Goal: Transaction & Acquisition: Book appointment/travel/reservation

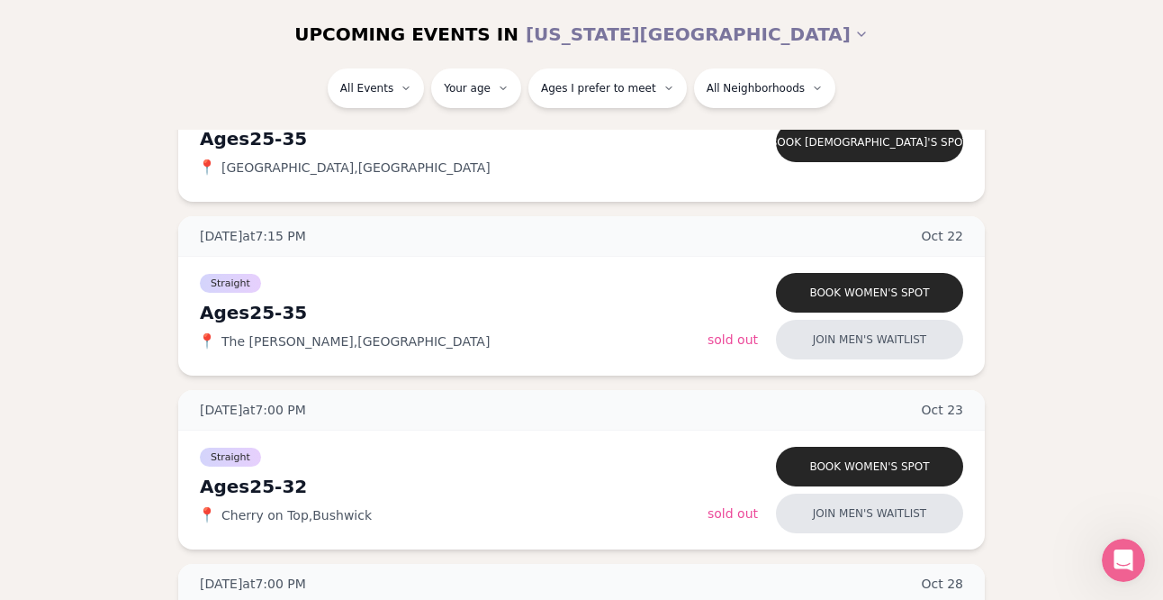
scroll to position [4160, 1]
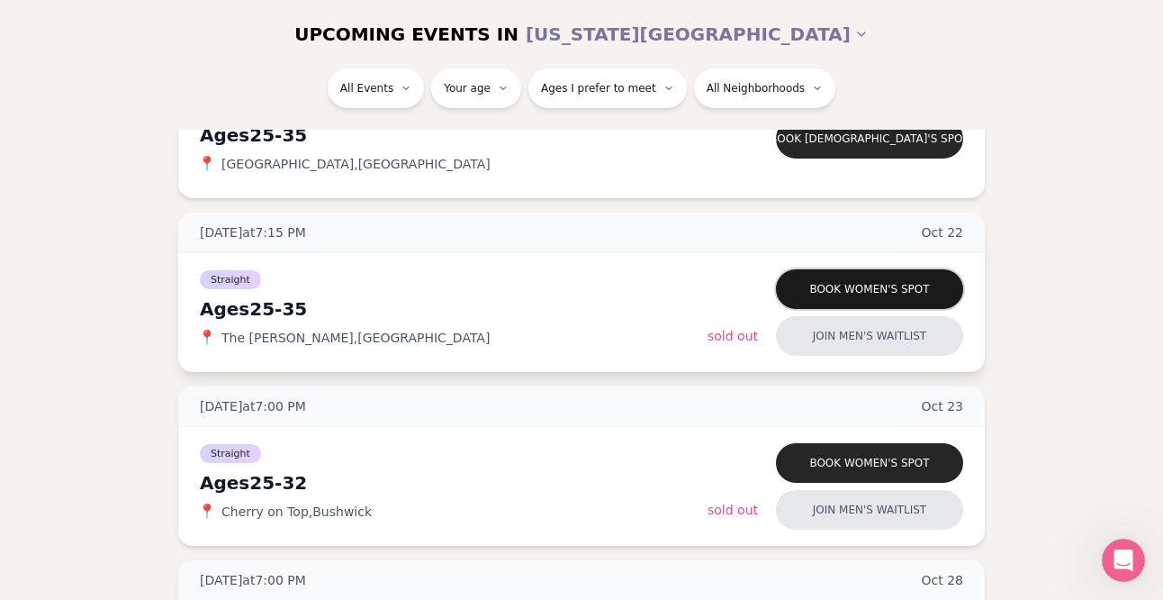
click at [907, 285] on button "Book women's spot" at bounding box center [869, 289] width 187 height 40
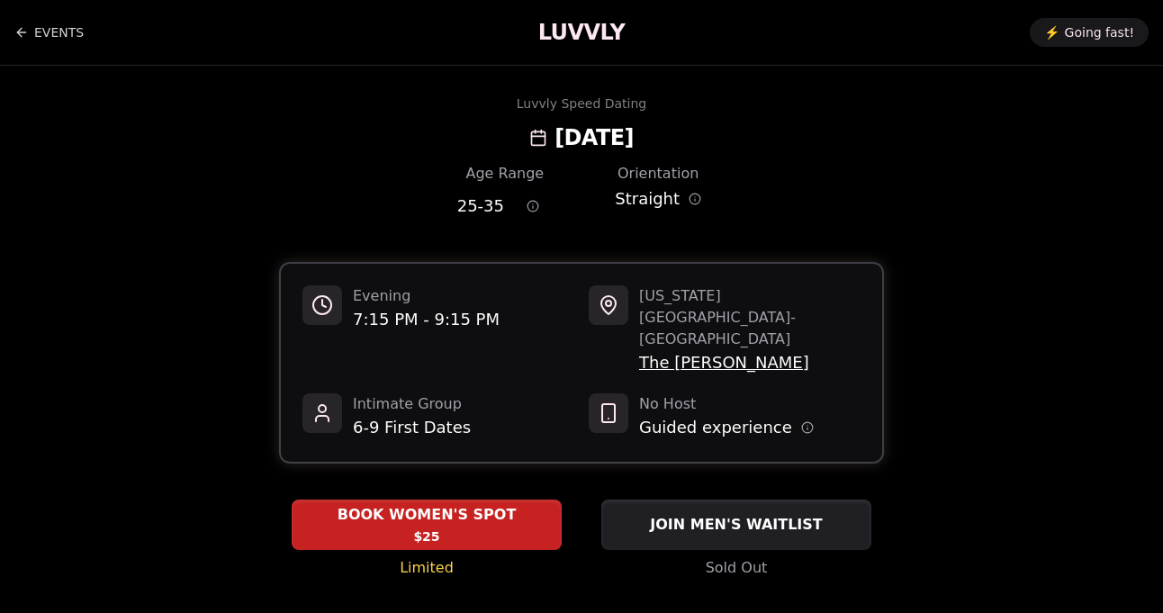
click at [699, 350] on span "The [PERSON_NAME]" at bounding box center [749, 362] width 221 height 25
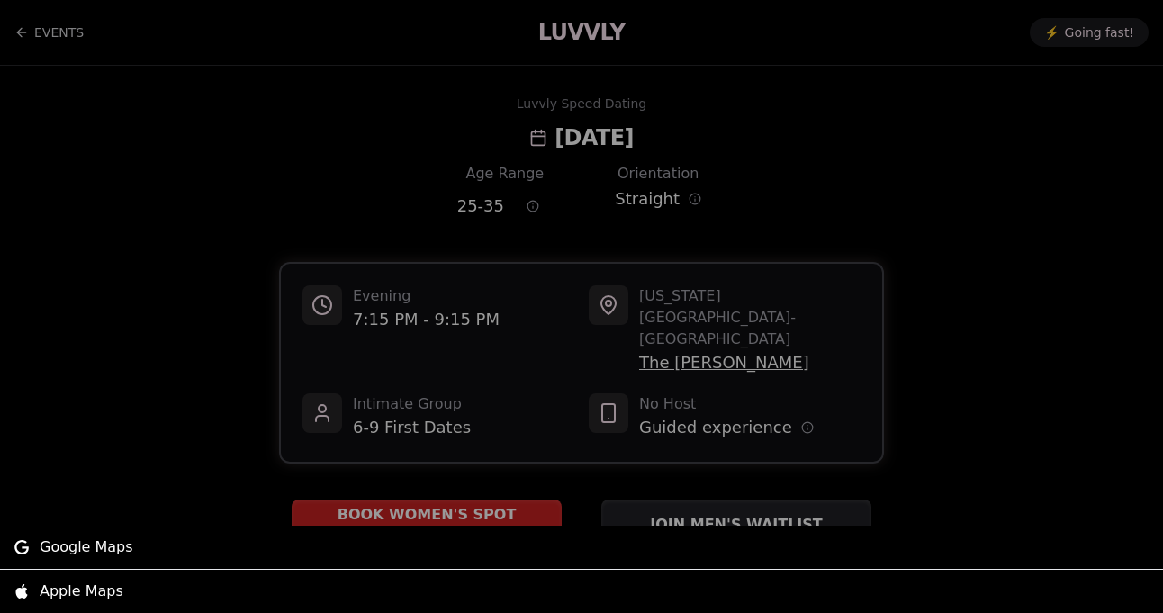
click at [972, 302] on div at bounding box center [581, 306] width 1163 height 613
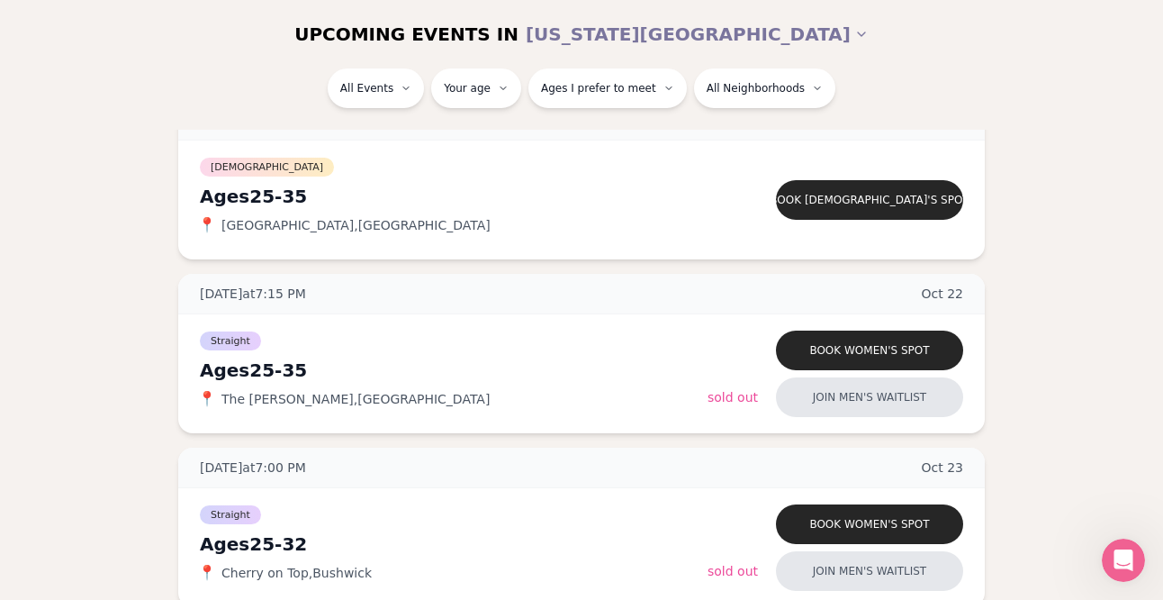
scroll to position [4101, 1]
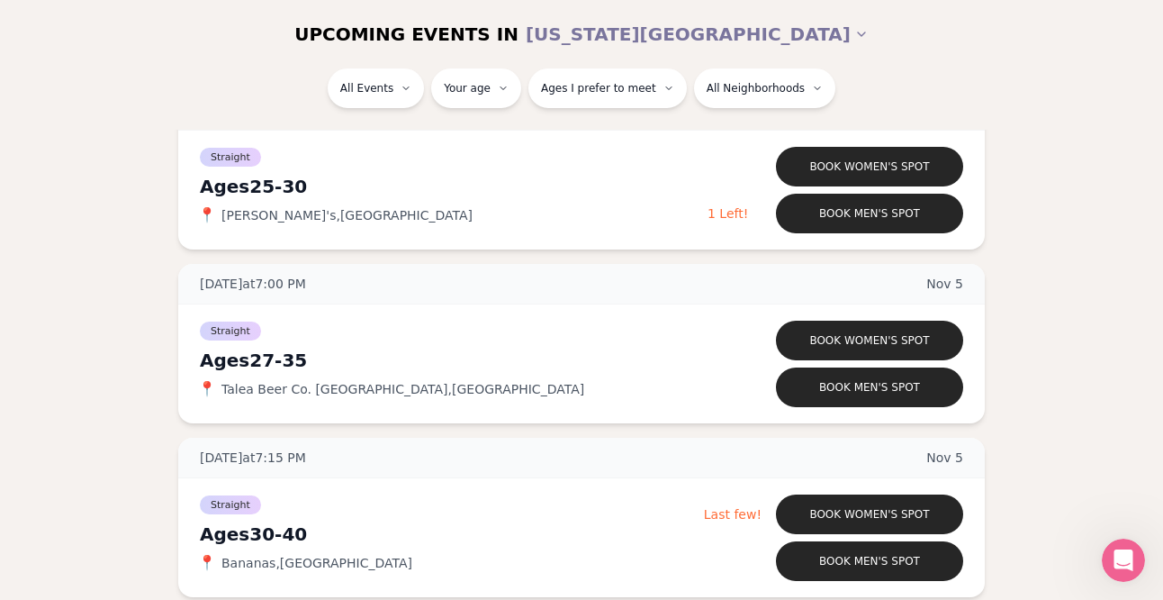
scroll to position [6364, 1]
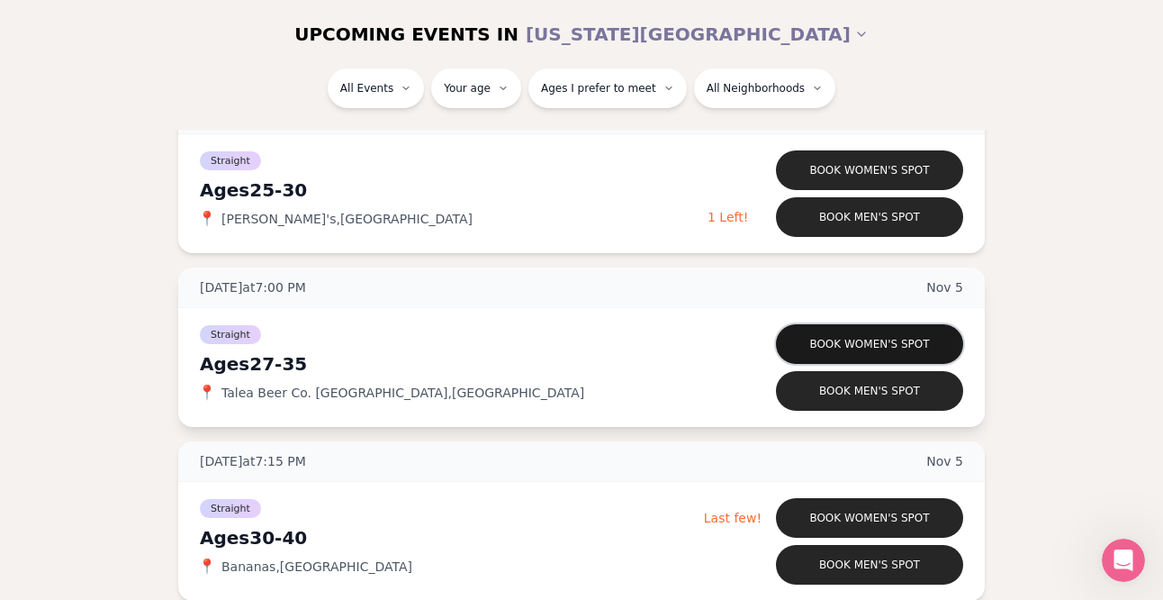
click at [817, 337] on button "Book women's spot" at bounding box center [869, 344] width 187 height 40
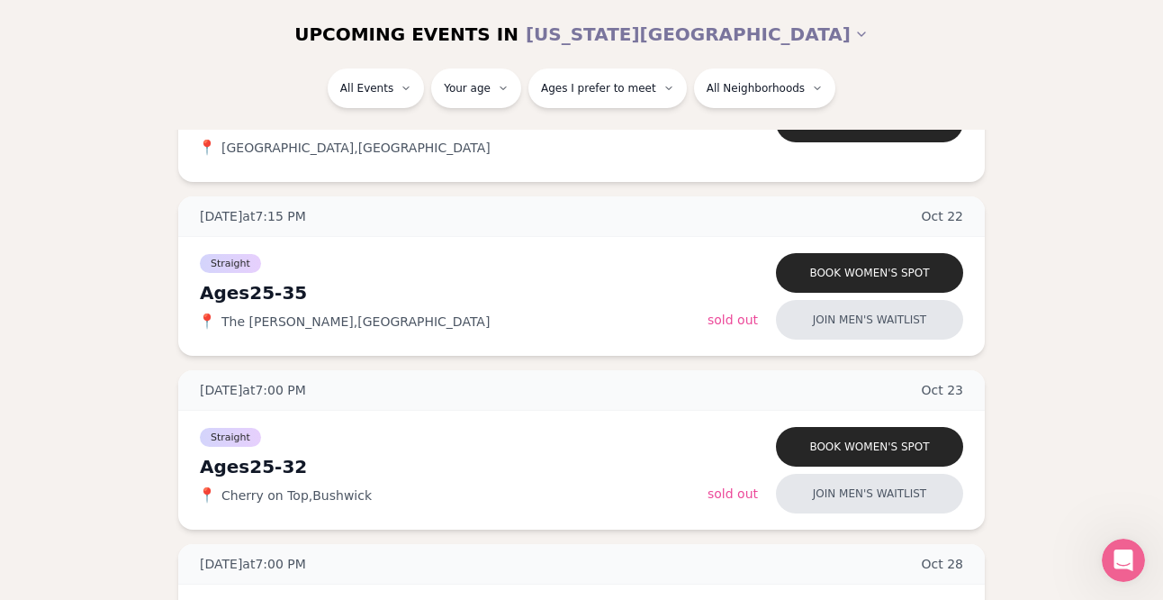
scroll to position [4180, 1]
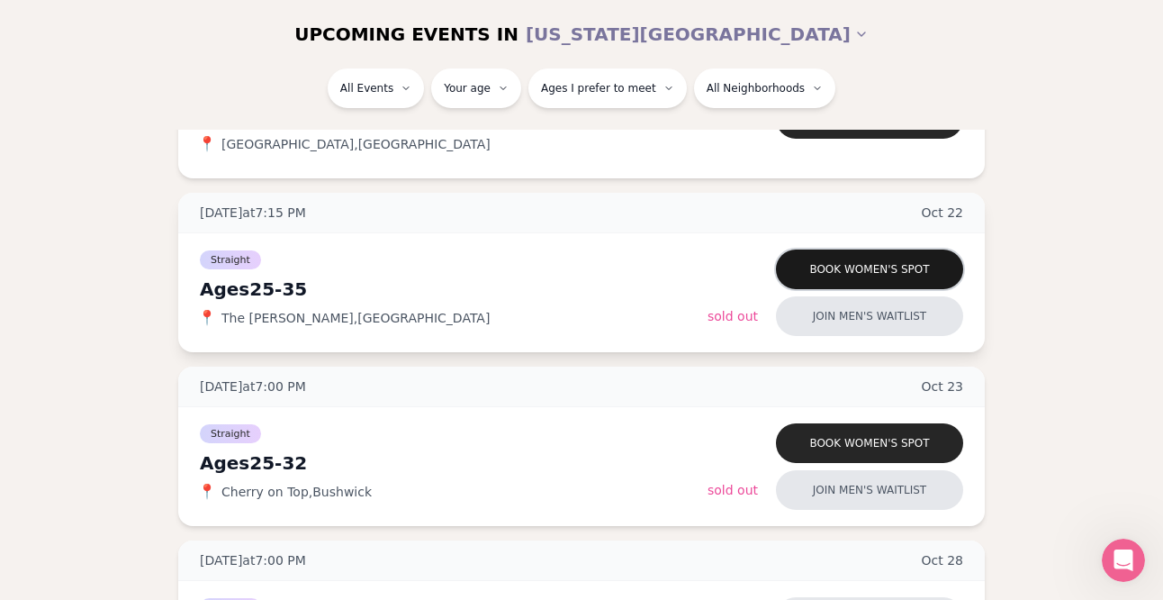
click at [853, 275] on button "Book women's spot" at bounding box center [869, 269] width 187 height 40
